Goal: Obtain resource: Obtain resource

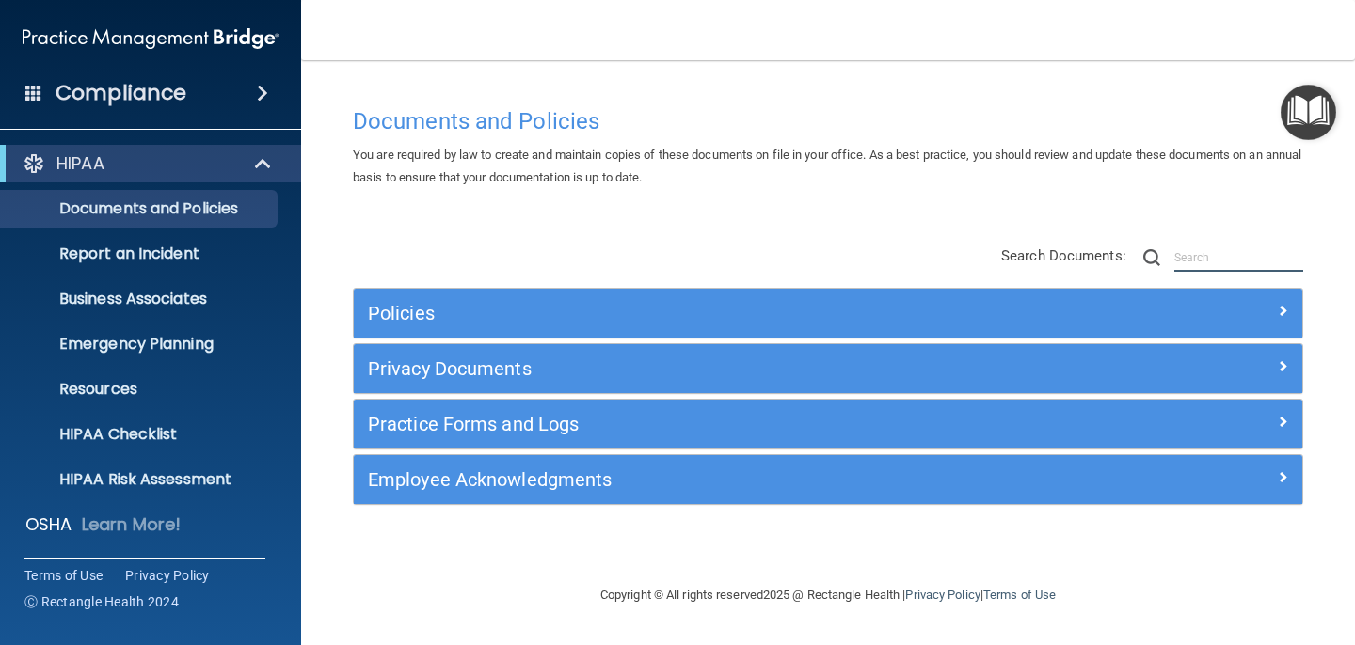
click at [1188, 259] on input "text" at bounding box center [1238, 258] width 129 height 28
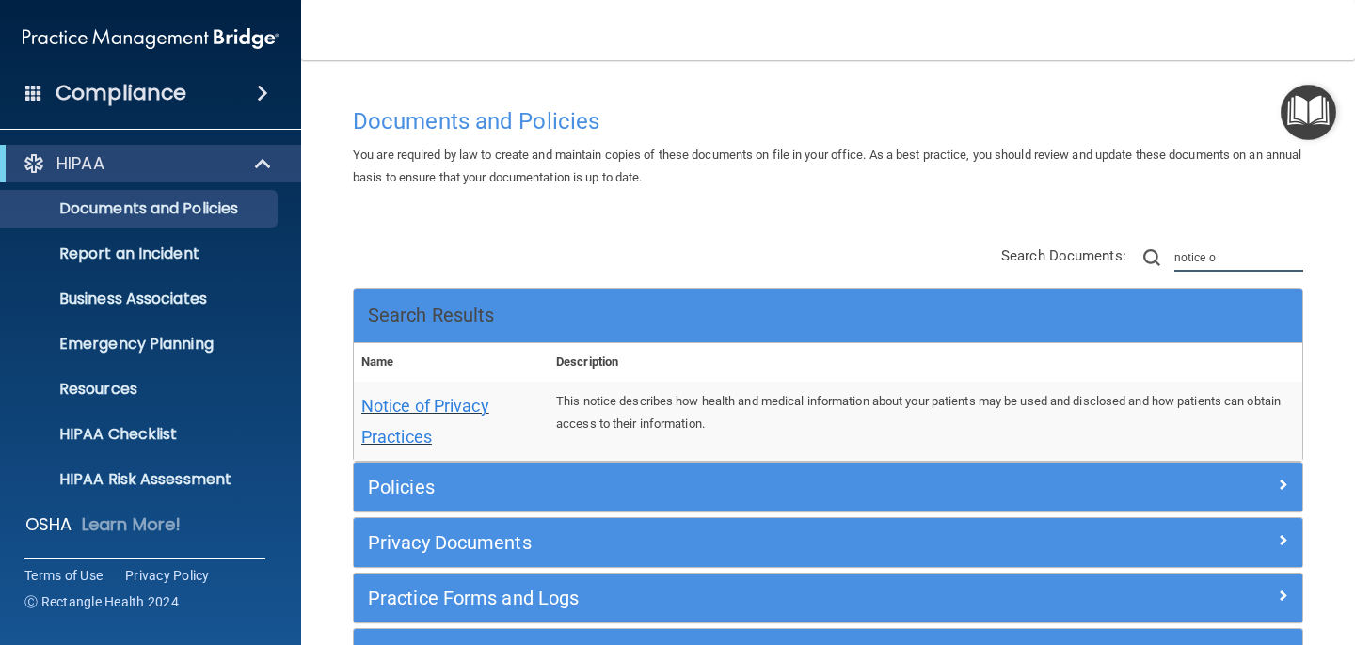
type input "notice o"
click at [433, 406] on span "Notice of Privacy Practices" at bounding box center [425, 421] width 128 height 51
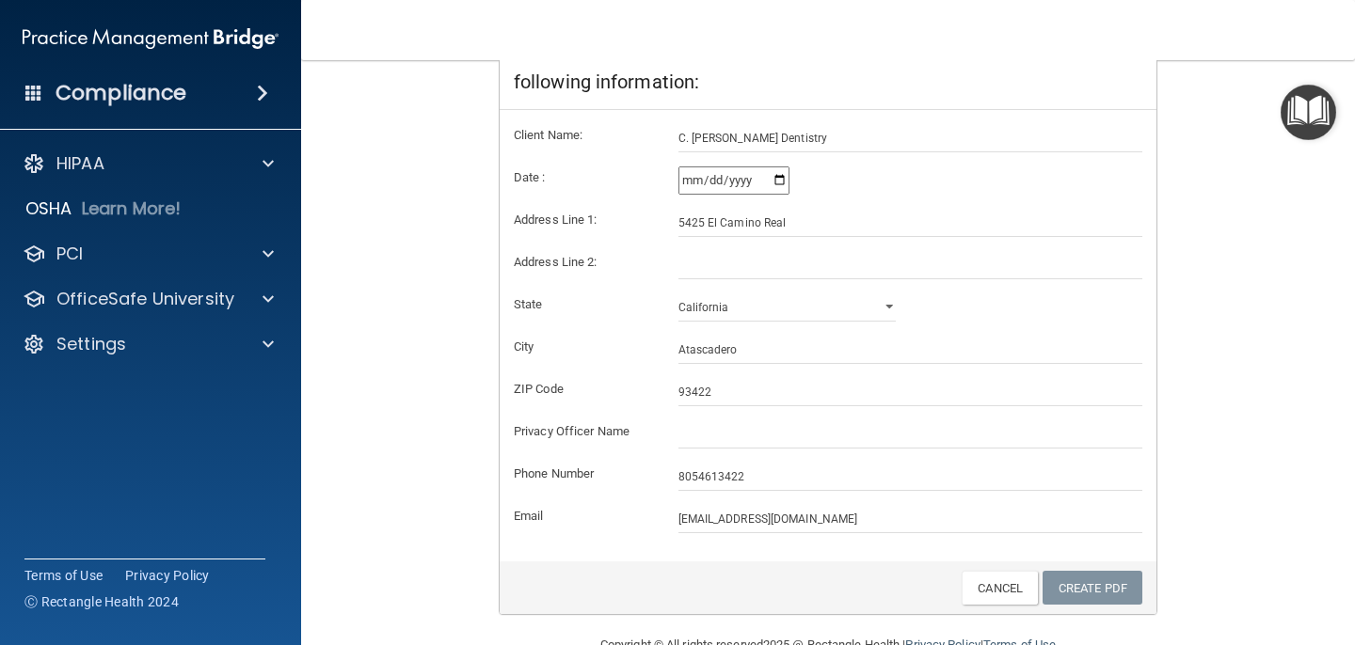
scroll to position [355, 0]
click at [708, 431] on input "text" at bounding box center [910, 434] width 465 height 28
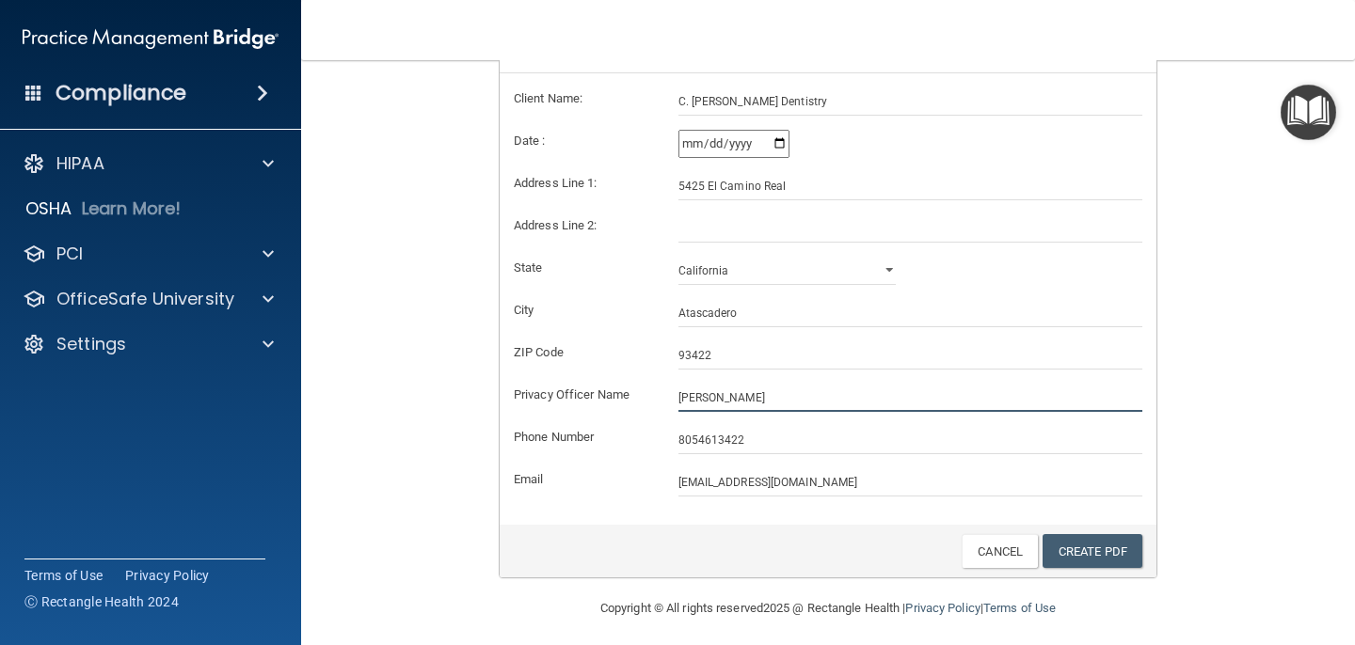
scroll to position [399, 0]
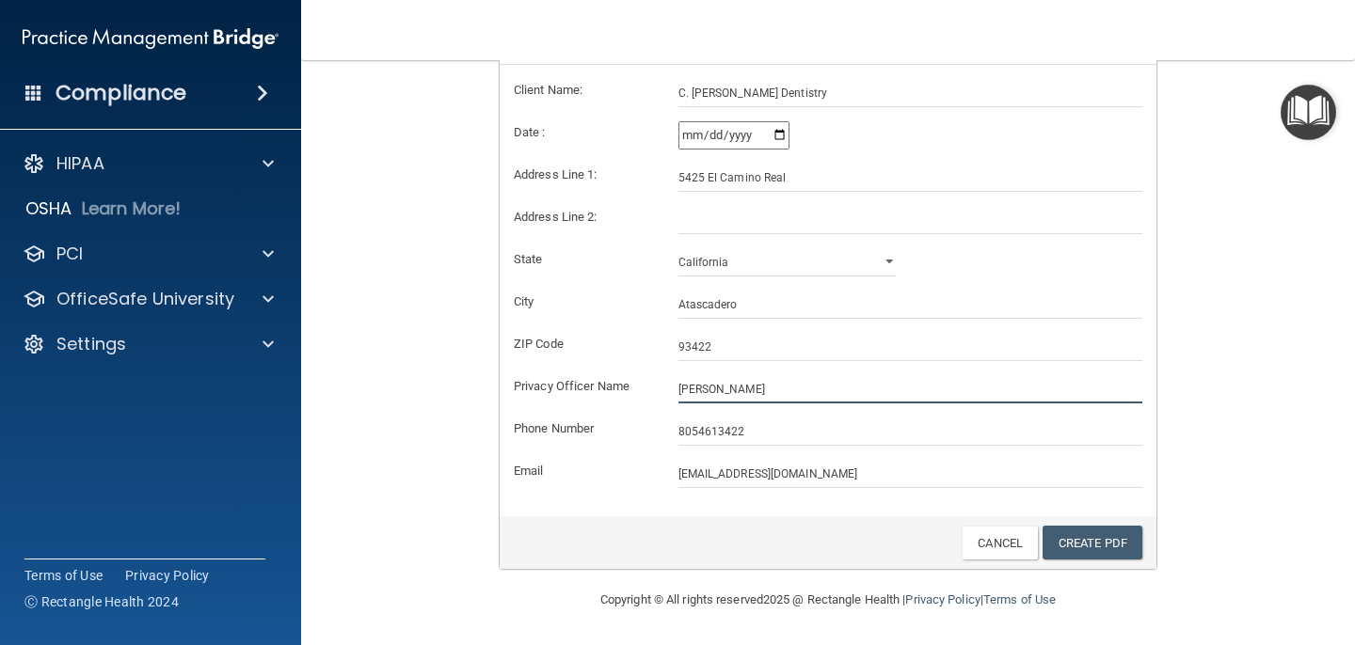
type input "[PERSON_NAME]"
click at [1112, 535] on link "Create PDF" at bounding box center [1092, 543] width 100 height 35
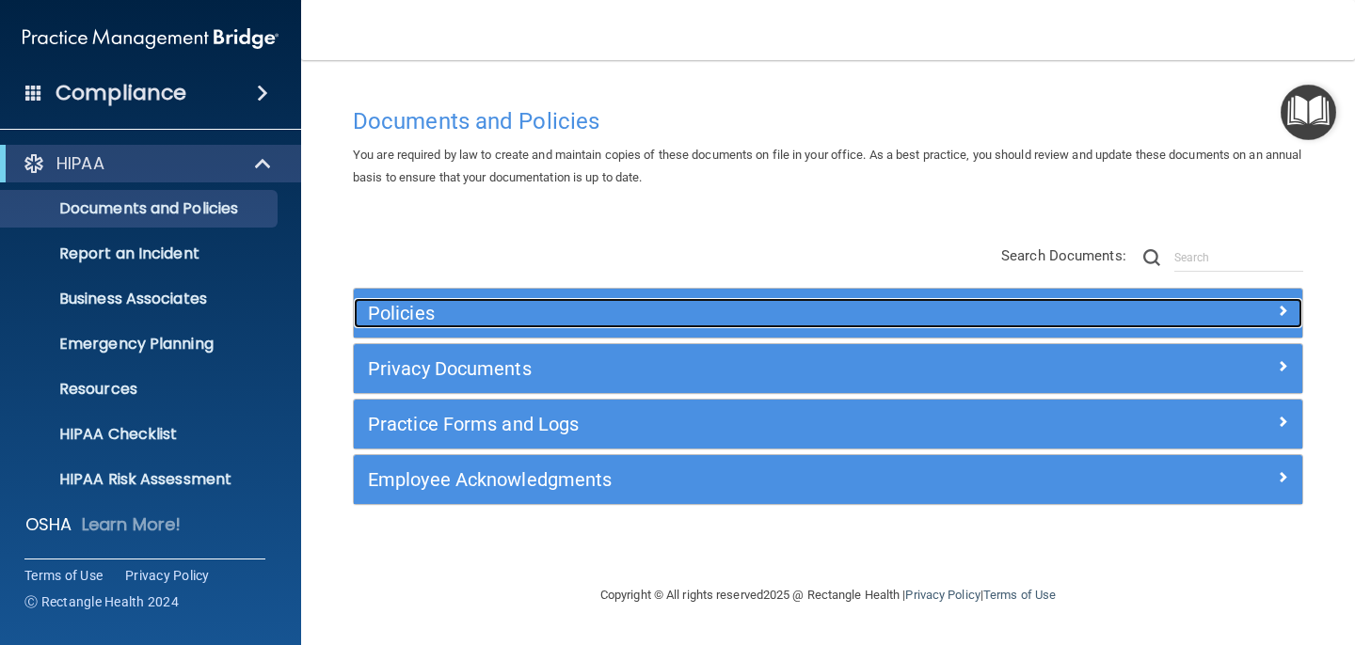
click at [529, 317] on h5 "Policies" at bounding box center [709, 313] width 683 height 21
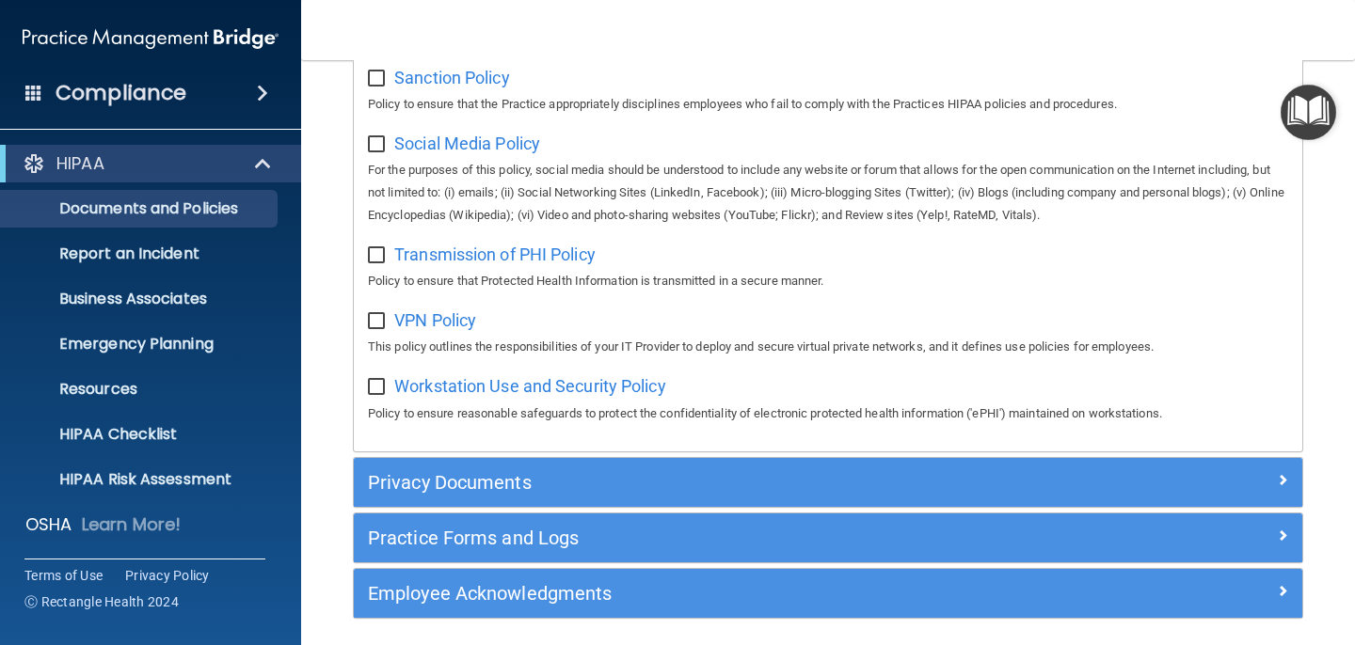
scroll to position [1452, 0]
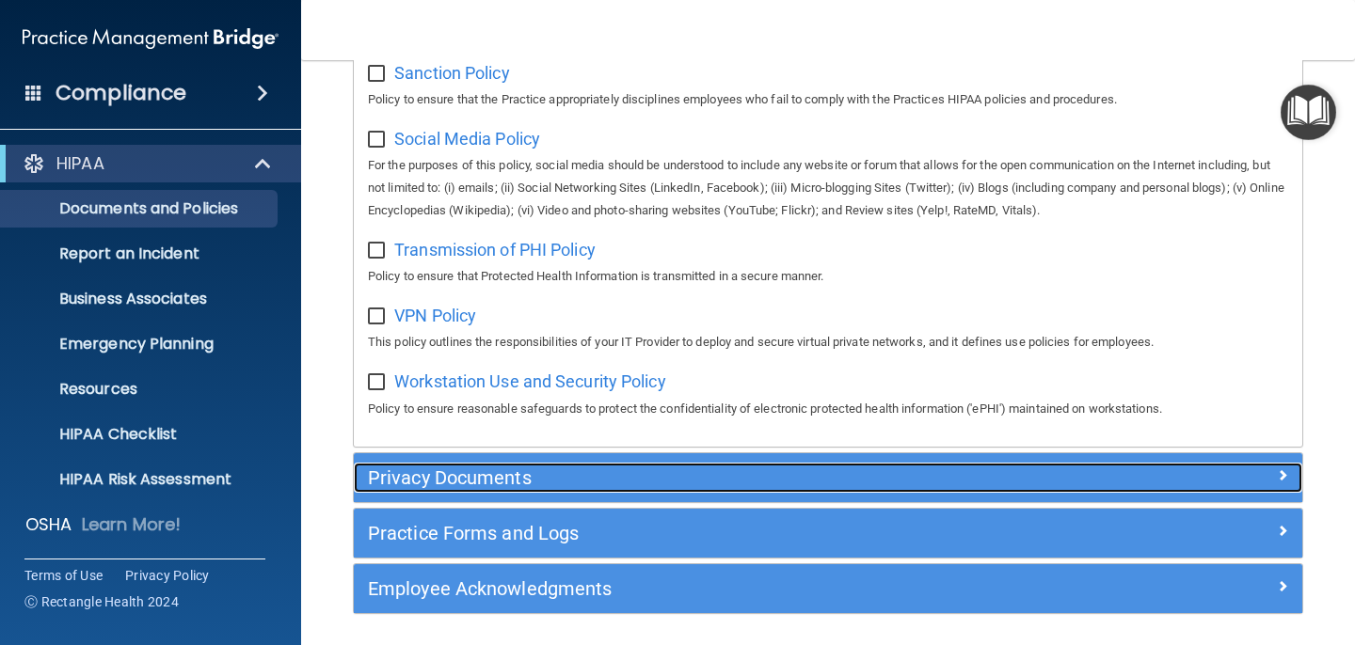
click at [565, 485] on h5 "Privacy Documents" at bounding box center [709, 478] width 683 height 21
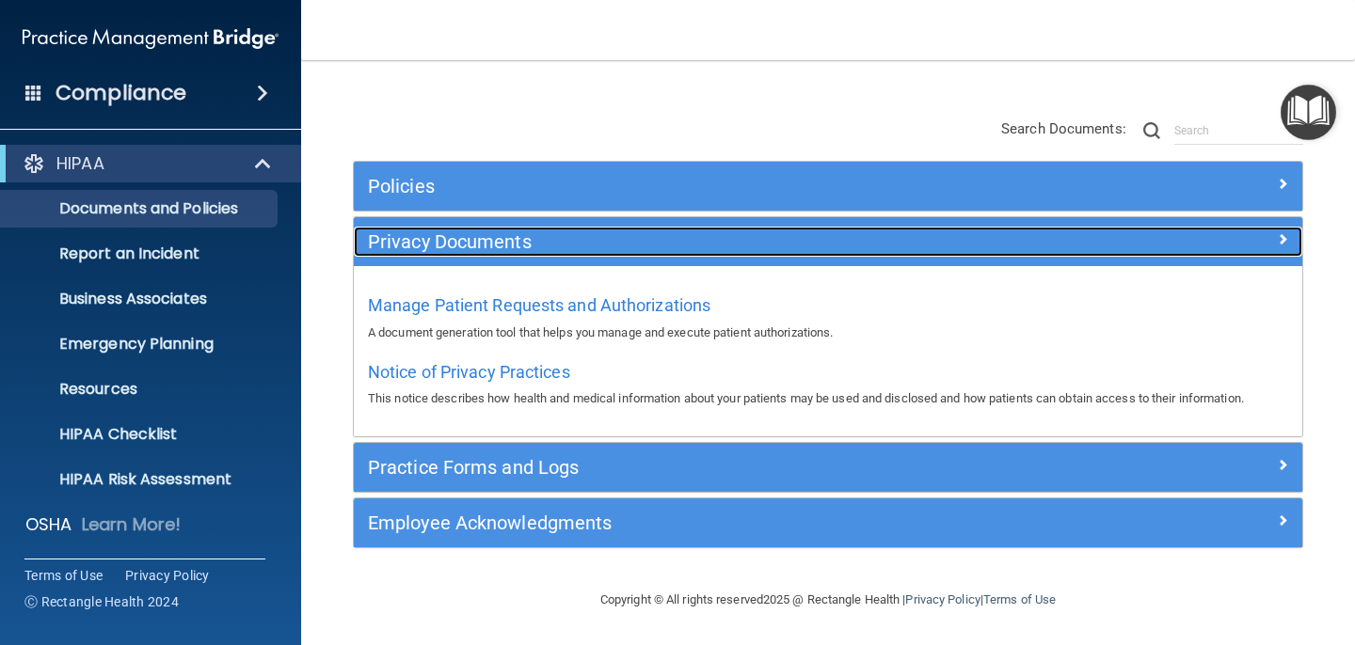
scroll to position [0, 0]
